Goal: Task Accomplishment & Management: Manage account settings

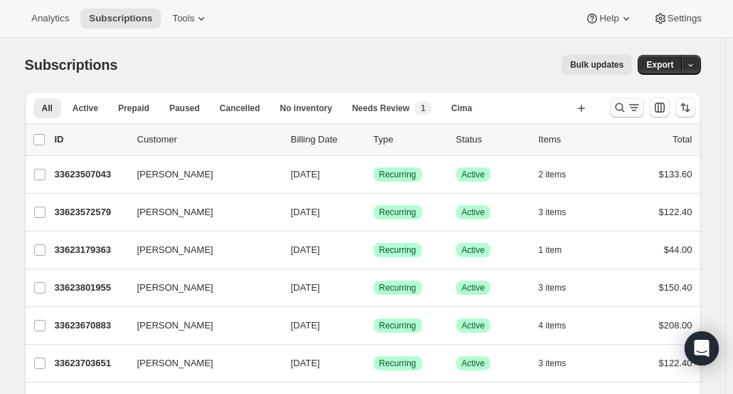
click at [624, 108] on icon "Search and filter results" at bounding box center [619, 107] width 9 height 9
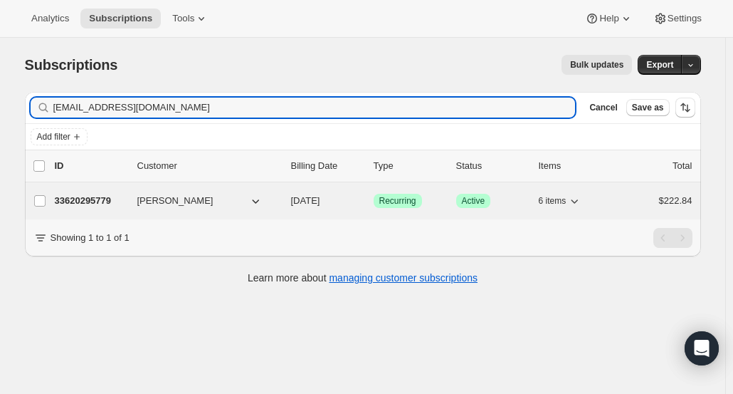
type input "[EMAIL_ADDRESS][DOMAIN_NAME]"
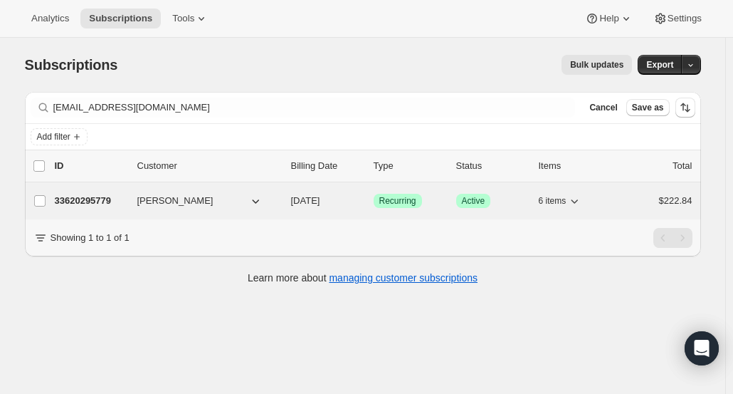
click at [80, 200] on p "33620295779" at bounding box center [90, 201] width 71 height 14
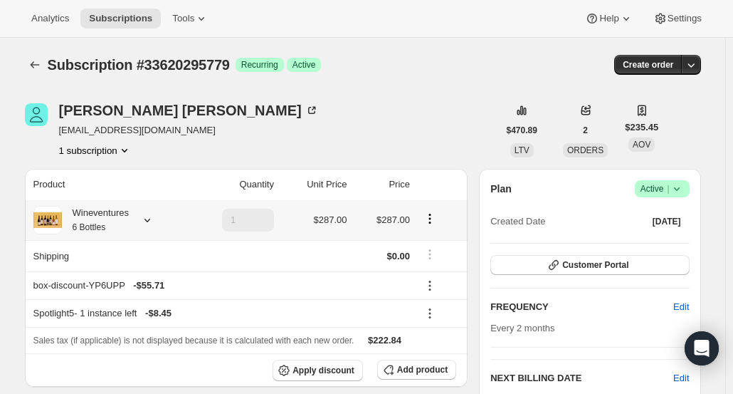
click at [134, 226] on div "Wineventures 6 Bottles" at bounding box center [108, 220] width 150 height 28
click at [147, 226] on icon at bounding box center [147, 220] width 14 height 14
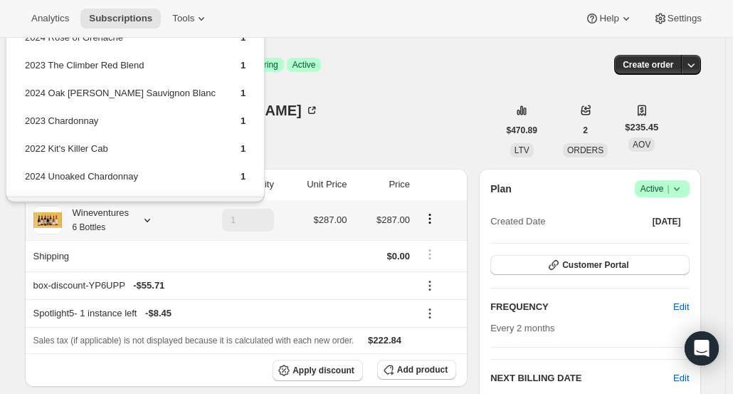
click at [147, 229] on div "Wineventures 6 Bottles" at bounding box center [108, 220] width 150 height 28
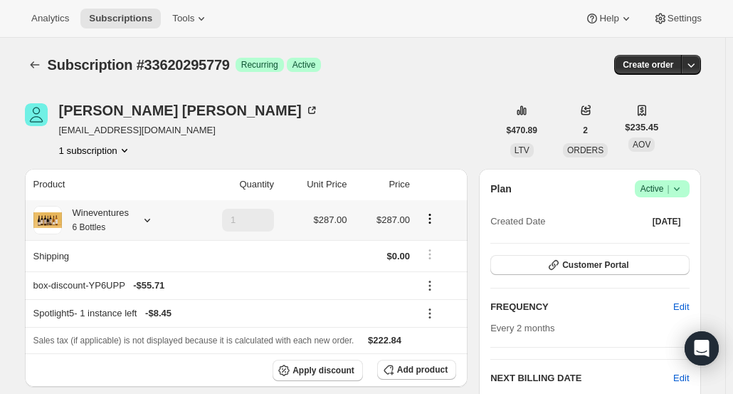
click at [147, 229] on div "Wineventures 6 Bottles" at bounding box center [108, 220] width 150 height 28
click at [147, 222] on icon at bounding box center [147, 220] width 14 height 14
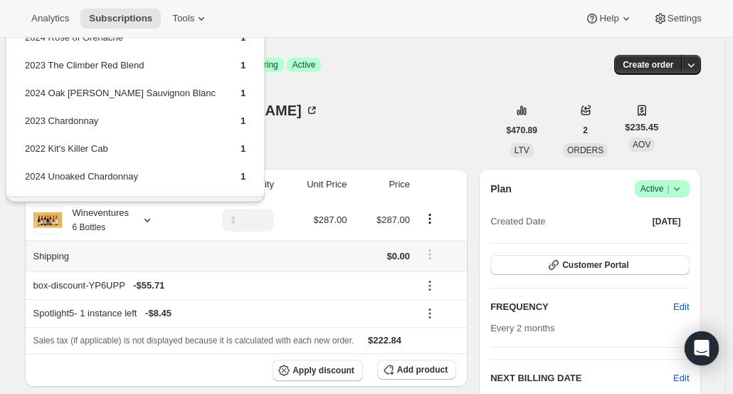
click at [456, 252] on div at bounding box center [439, 255] width 41 height 19
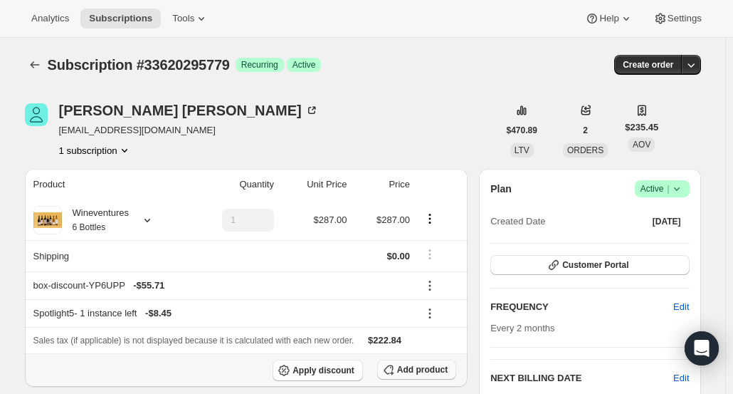
click at [426, 369] on span "Add product" at bounding box center [422, 369] width 51 height 11
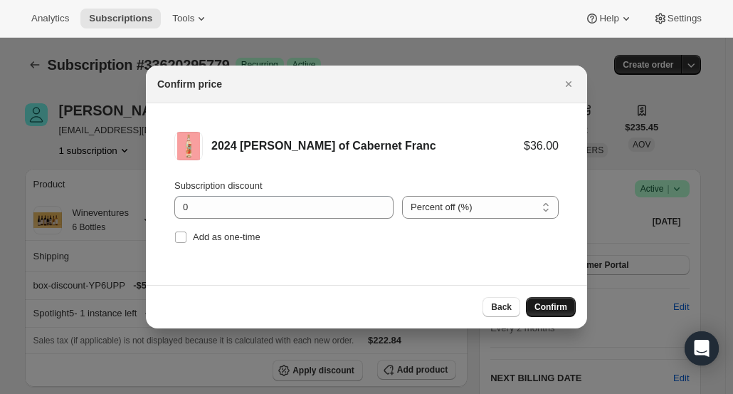
click at [541, 305] on span "Confirm" at bounding box center [551, 306] width 33 height 11
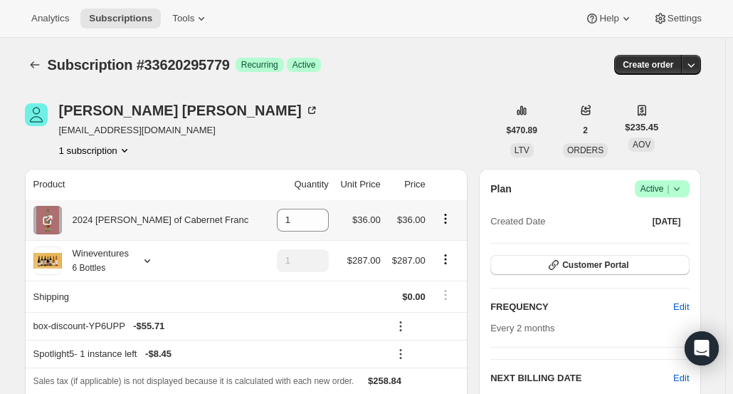
click at [443, 219] on icon "Product actions" at bounding box center [446, 218] width 14 height 14
click at [439, 238] on span "Remove" at bounding box center [446, 245] width 53 height 14
type input "0"
click at [443, 221] on icon "Product actions" at bounding box center [446, 218] width 14 height 14
click at [435, 248] on span "Remove" at bounding box center [437, 245] width 34 height 11
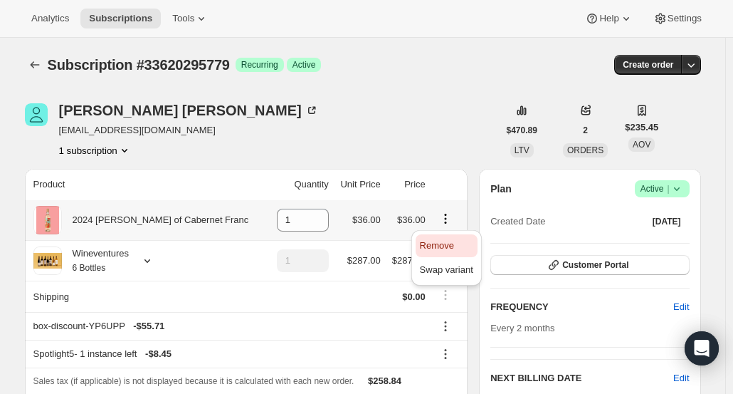
type input "0"
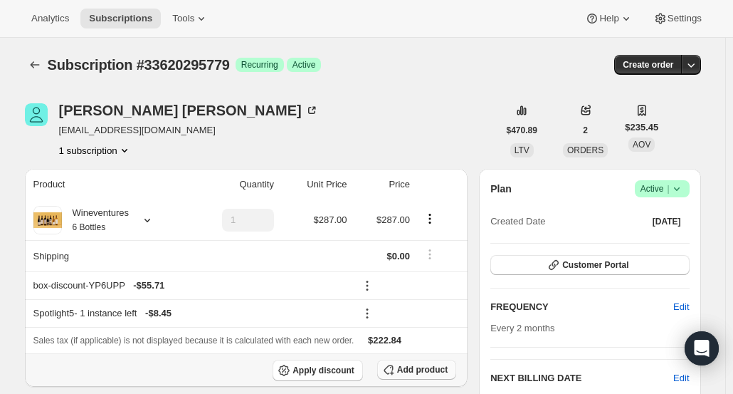
click at [387, 369] on icon "button" at bounding box center [389, 369] width 14 height 14
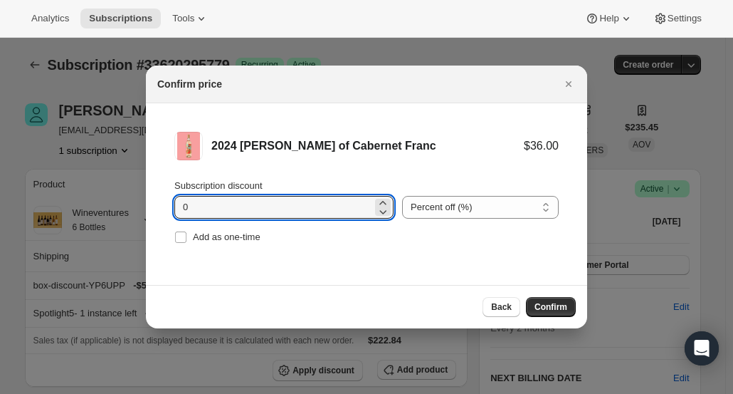
drag, startPoint x: 199, startPoint y: 211, endPoint x: 167, endPoint y: 205, distance: 32.7
click at [167, 205] on li "2024 Reyna Rosé of Cabernet Franc $36.00 Subscription discount 0 Percent off (%…" at bounding box center [366, 189] width 441 height 172
type input "20"
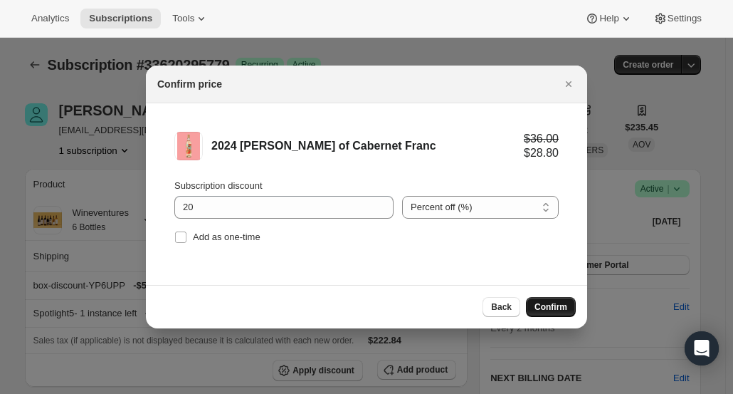
click at [572, 308] on button "Confirm" at bounding box center [551, 307] width 50 height 20
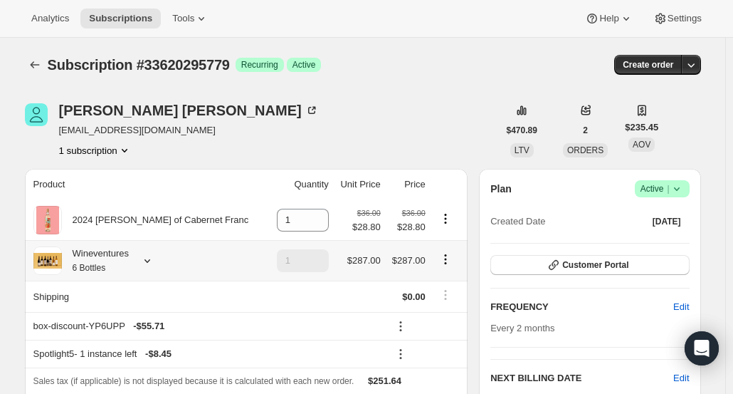
click at [158, 263] on div "Wineventures 6 Bottles" at bounding box center [148, 260] width 231 height 28
click at [154, 263] on icon at bounding box center [147, 260] width 14 height 14
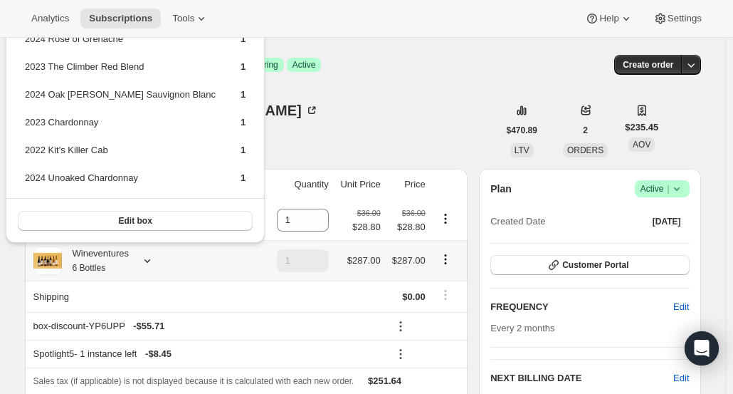
click at [154, 263] on icon at bounding box center [147, 260] width 14 height 14
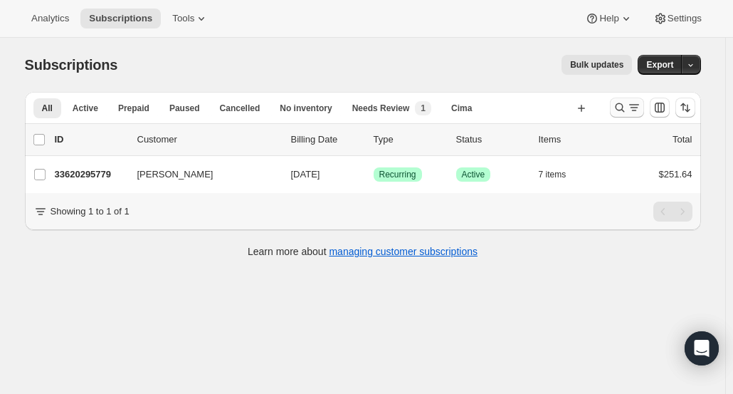
click at [622, 110] on icon "Search and filter results" at bounding box center [620, 107] width 14 height 14
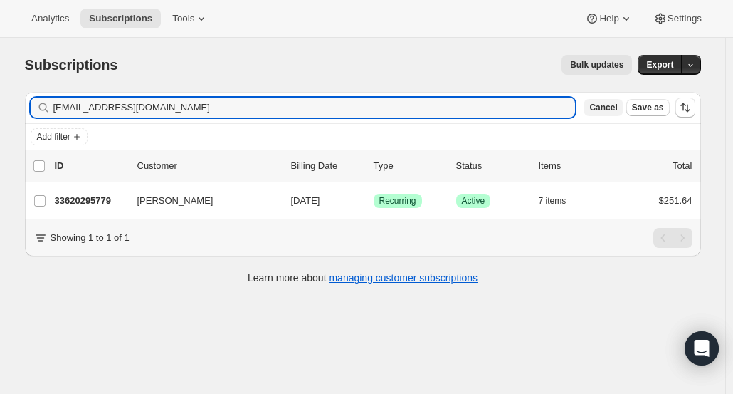
click at [612, 112] on span "Cancel" at bounding box center [603, 107] width 28 height 11
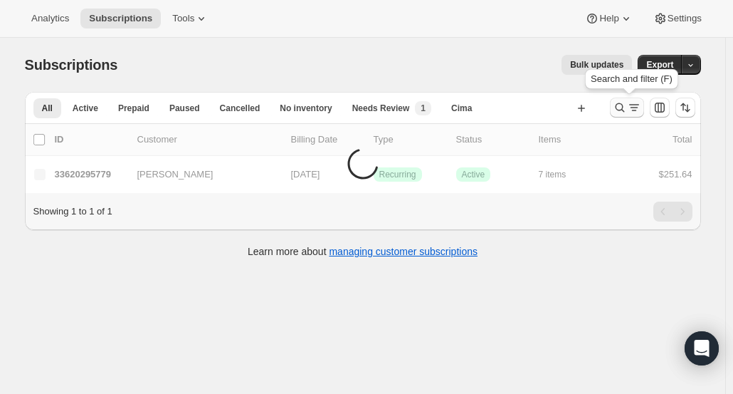
click at [626, 108] on icon "Search and filter results" at bounding box center [620, 107] width 14 height 14
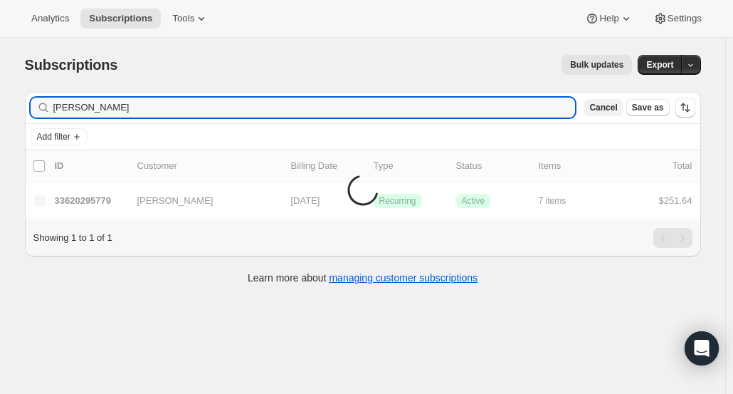
type input "Charlotte Narvaez"
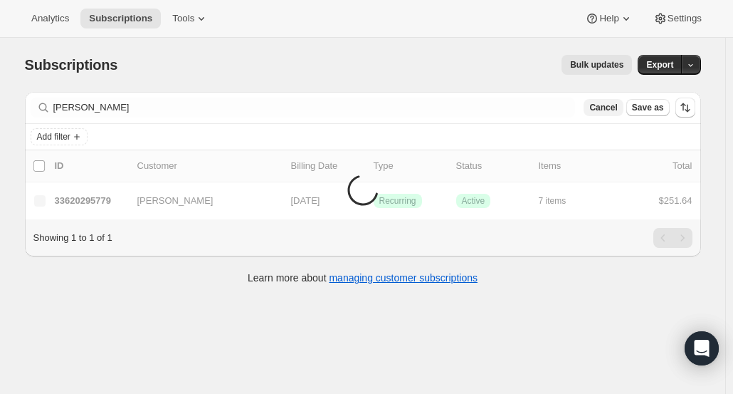
click at [607, 110] on span "Cancel" at bounding box center [603, 107] width 28 height 11
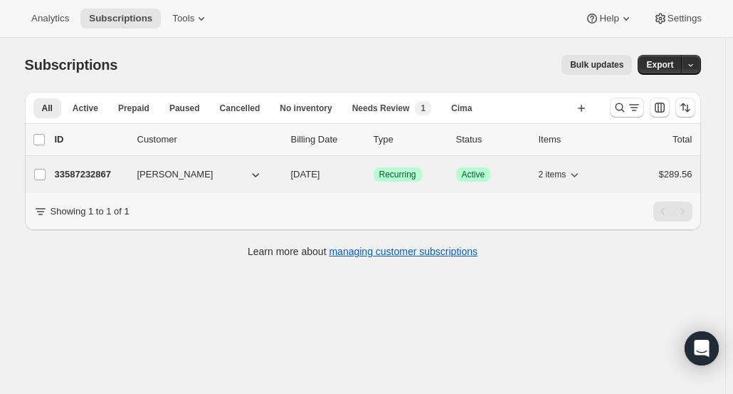
click at [107, 177] on p "33587232867" at bounding box center [90, 174] width 71 height 14
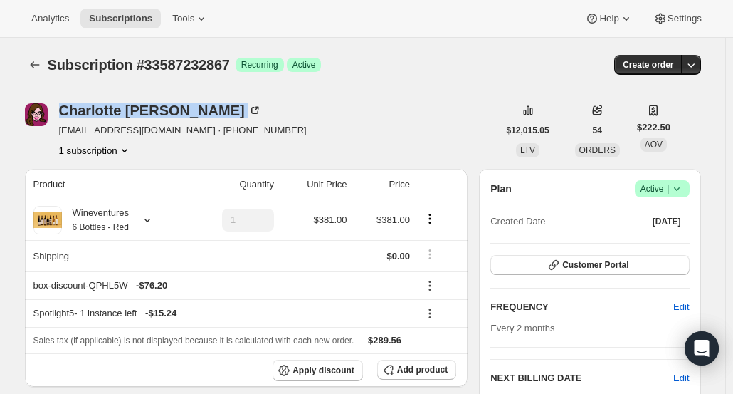
drag, startPoint x: 186, startPoint y: 115, endPoint x: 61, endPoint y: 109, distance: 125.5
click at [61, 109] on div "Charlotte Narvaez cdnarvaez@gmail.com · +14082055649 1 subscription" at bounding box center [261, 130] width 473 height 54
copy div "Charlotte Narvaez"
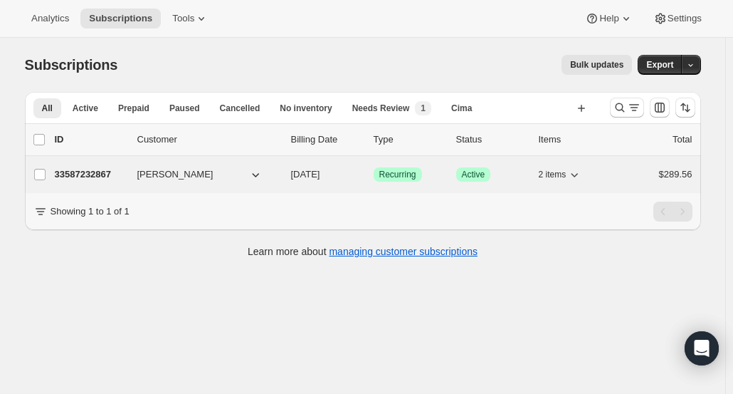
click at [108, 174] on p "33587232867" at bounding box center [90, 174] width 71 height 14
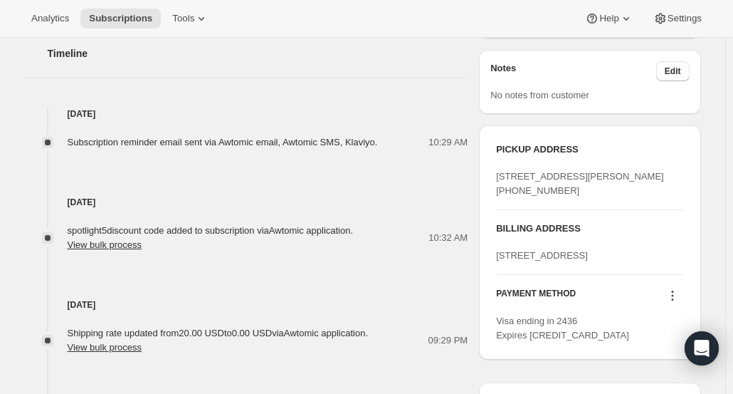
scroll to position [597, 0]
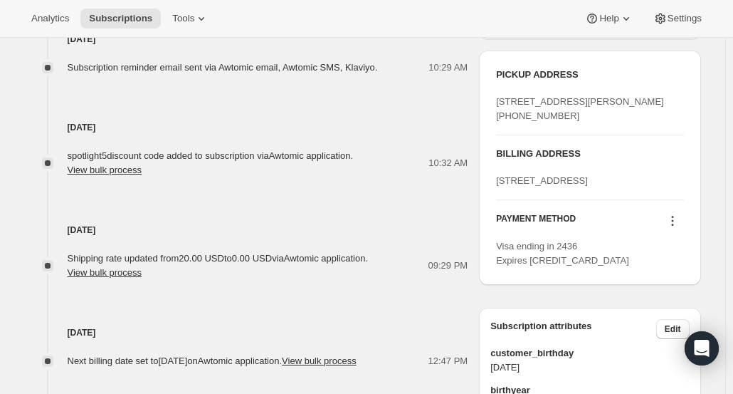
click at [669, 228] on icon at bounding box center [673, 221] width 14 height 14
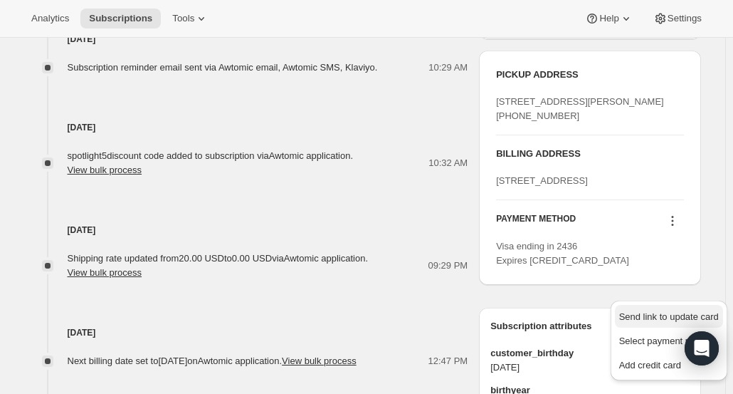
click at [674, 321] on span "Send link to update card" at bounding box center [669, 316] width 100 height 11
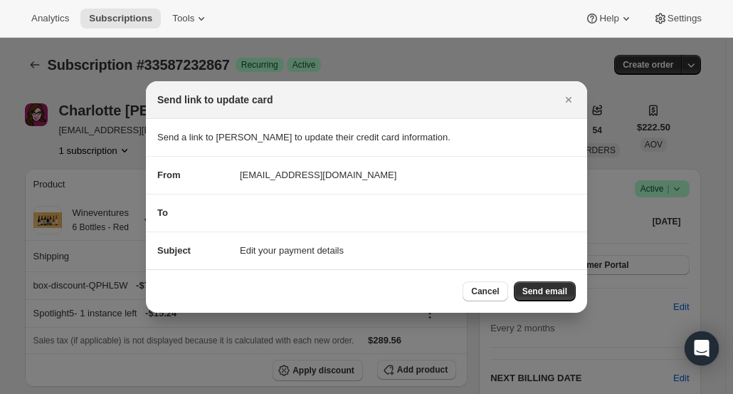
scroll to position [0, 0]
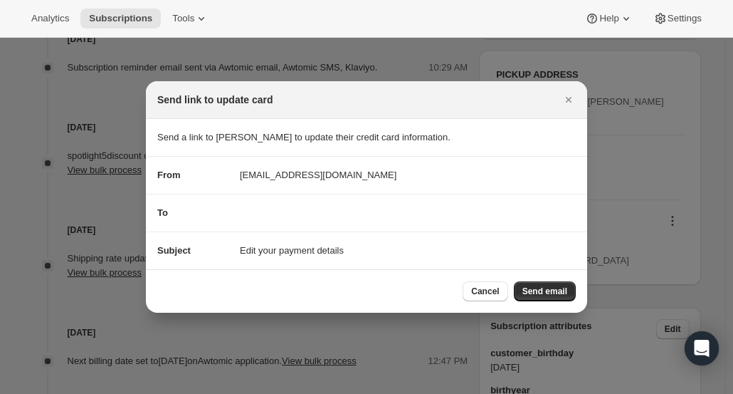
click at [310, 180] on span "winery@cliffamily.com" at bounding box center [318, 175] width 157 height 14
click at [552, 295] on span "Send email" at bounding box center [545, 290] width 45 height 11
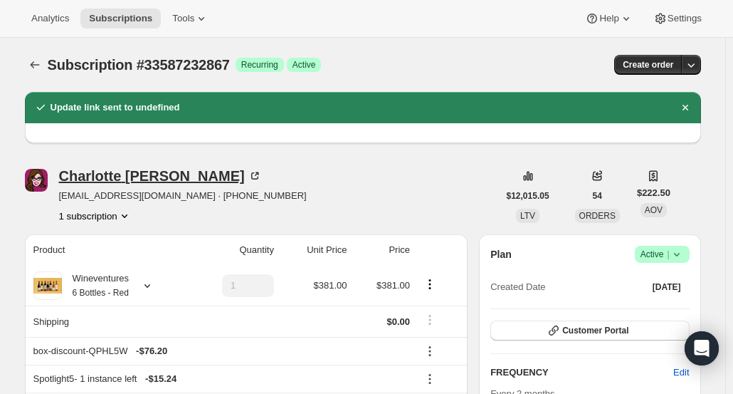
click at [173, 179] on div "Charlotte Narvaez" at bounding box center [160, 176] width 203 height 14
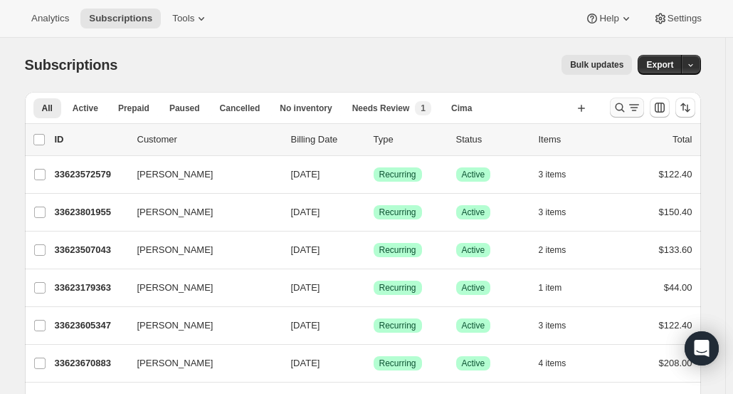
click at [624, 107] on icon "Search and filter results" at bounding box center [620, 107] width 14 height 14
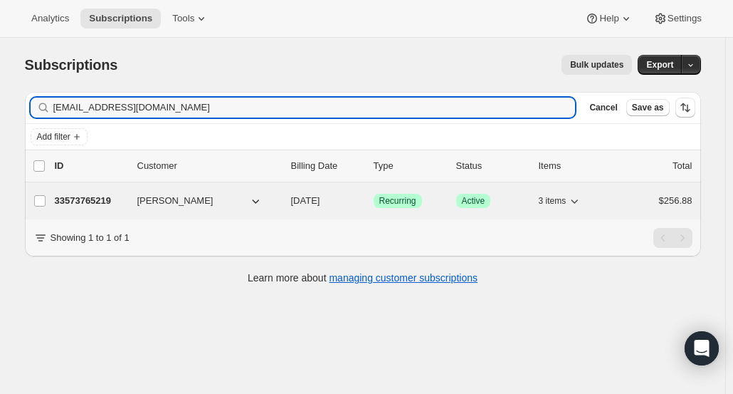
type input "[EMAIL_ADDRESS][DOMAIN_NAME]"
click at [83, 196] on p "33573765219" at bounding box center [90, 201] width 71 height 14
